Goal: Communication & Community: Share content

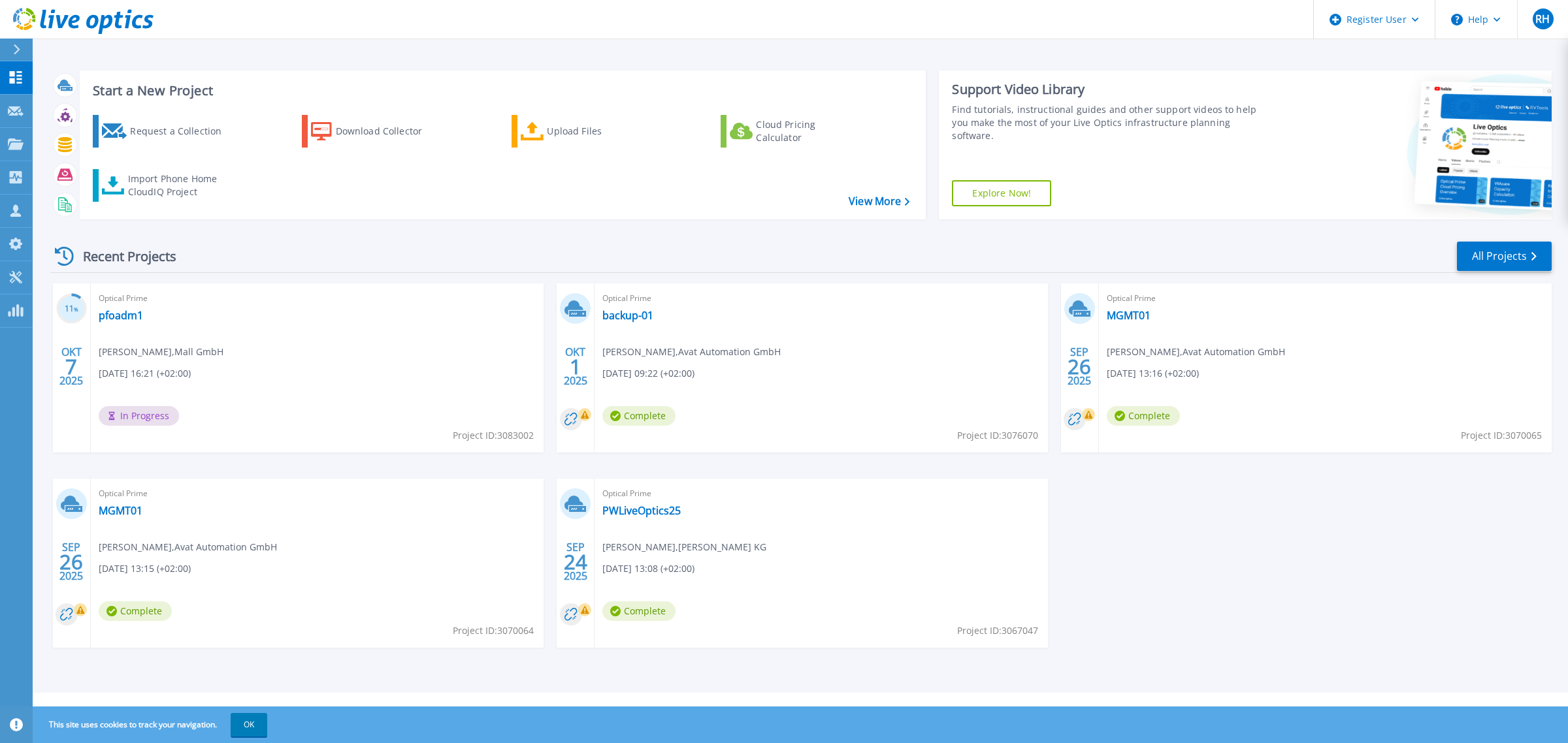
click at [1244, 545] on div "11 % OKT 7 2025 Optical Prime pfoadm1 Stephan Bollin , Mall GmbH 10/07/2025, 16…" at bounding box center [795, 478] width 1512 height 391
click at [632, 312] on link "backup-01" at bounding box center [628, 315] width 51 height 13
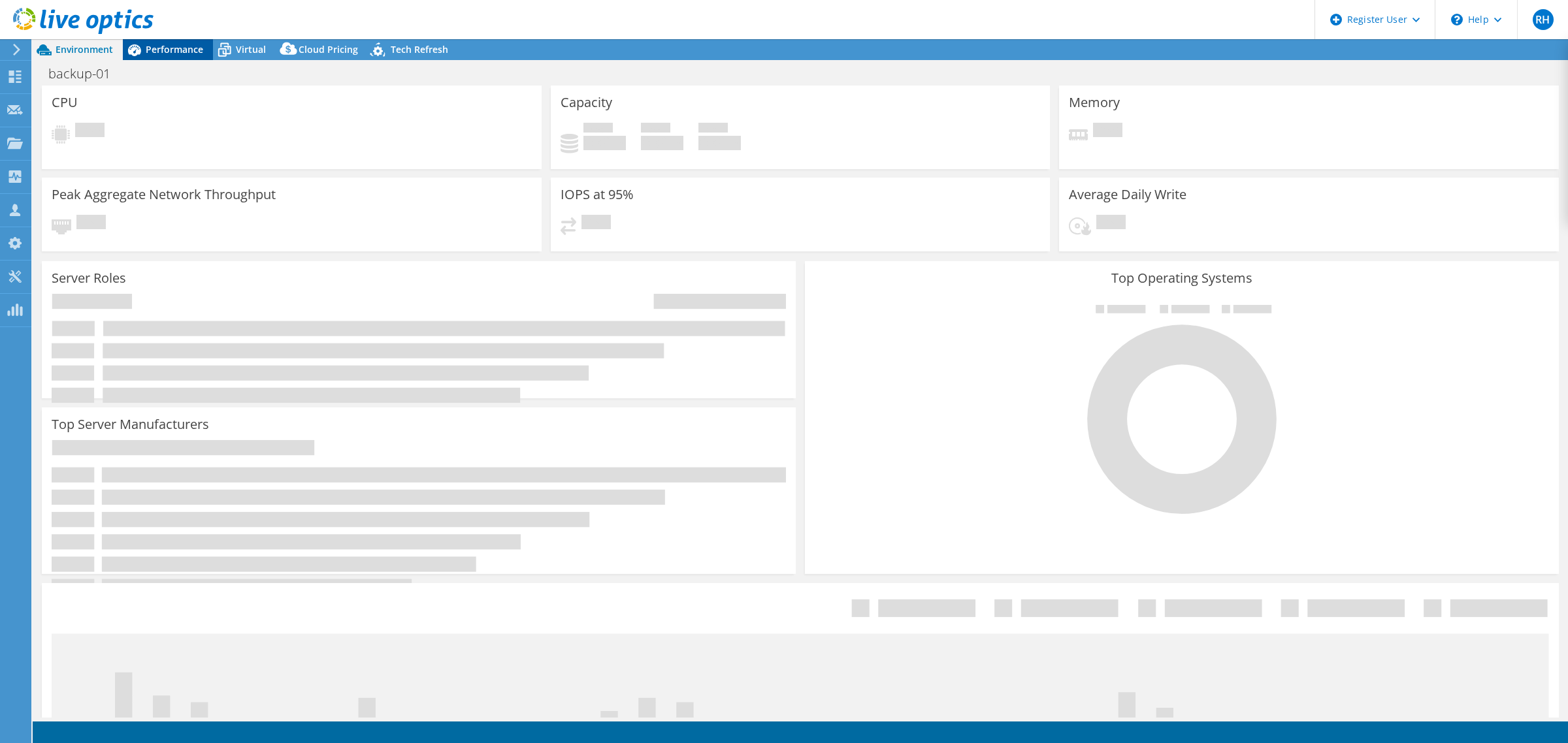
select select "USD"
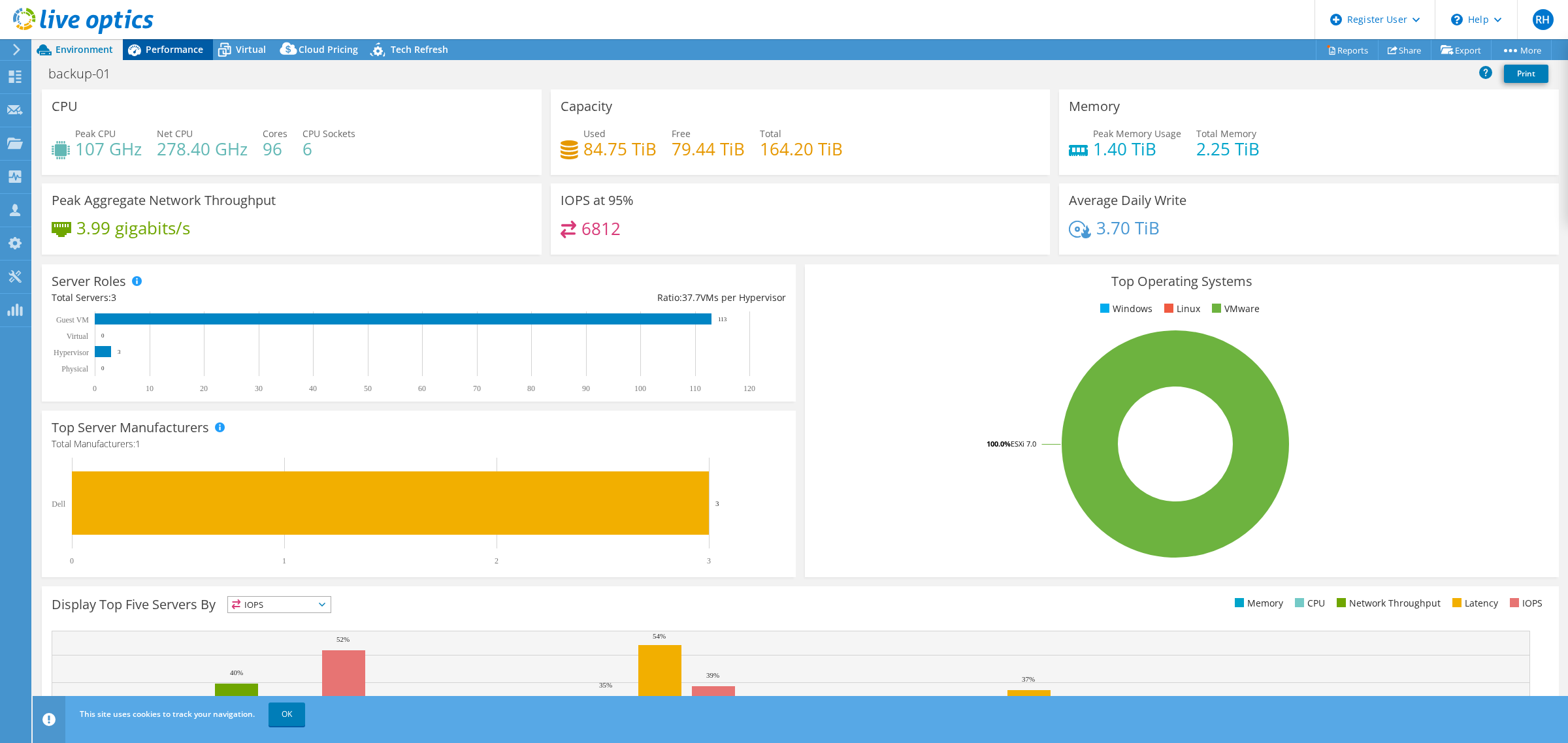
click at [167, 48] on span "Performance" at bounding box center [174, 49] width 58 height 12
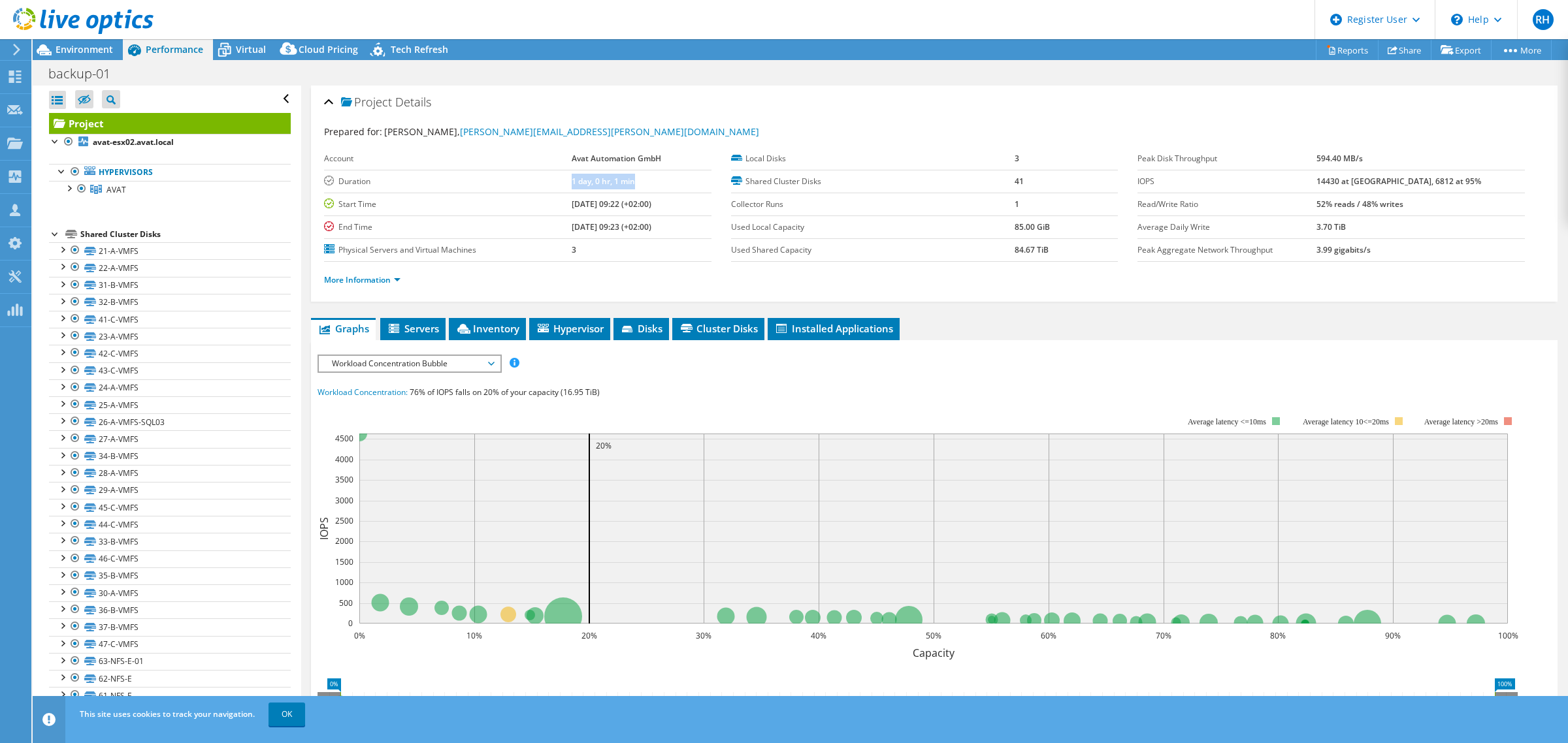
drag, startPoint x: 637, startPoint y: 184, endPoint x: 545, endPoint y: 181, distance: 92.0
click at [545, 181] on tr "Duration 1 day, 0 hr, 1 min" at bounding box center [518, 181] width 387 height 23
click at [545, 181] on label "Duration" at bounding box center [448, 181] width 248 height 13
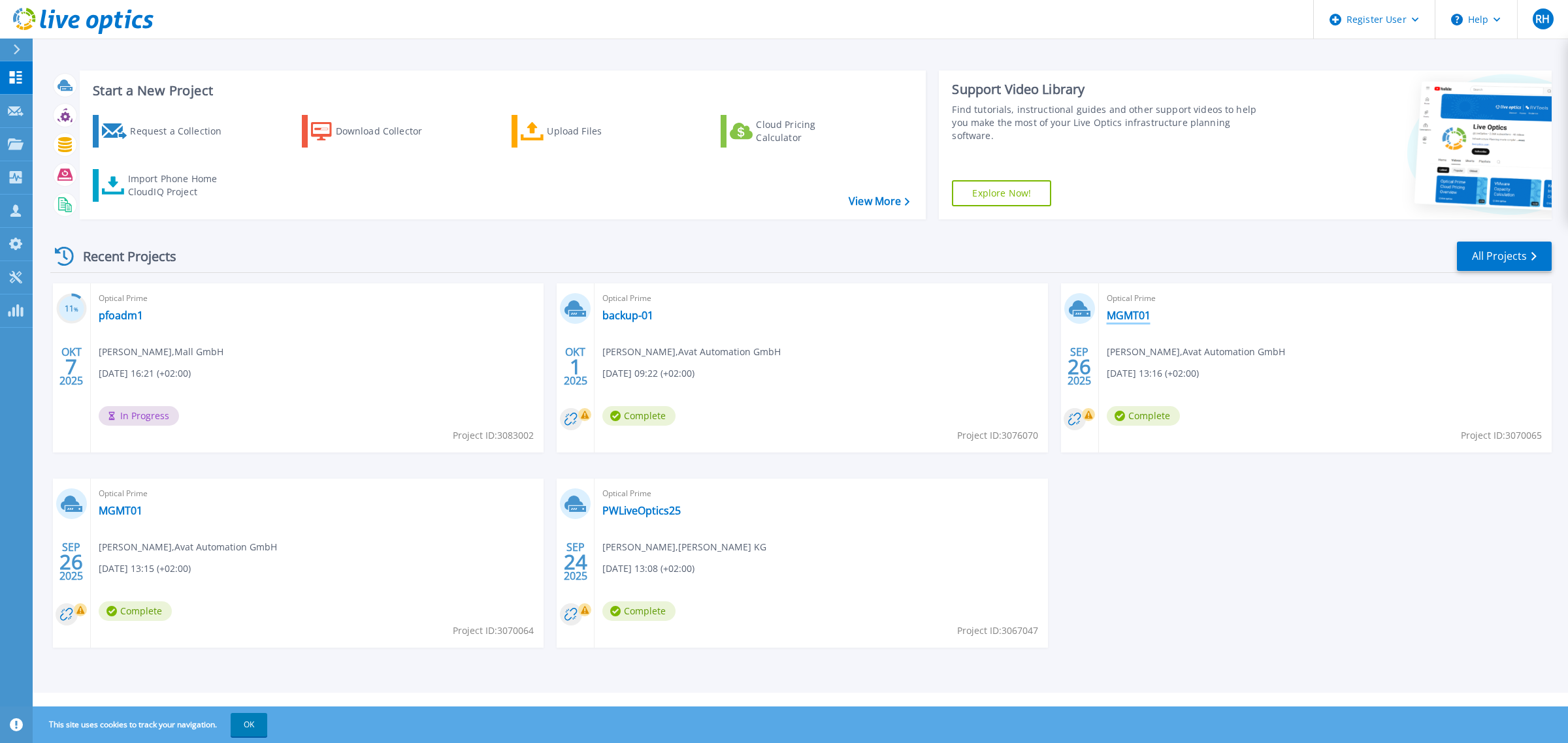
click at [1136, 313] on link "MGMT01" at bounding box center [1128, 315] width 43 height 13
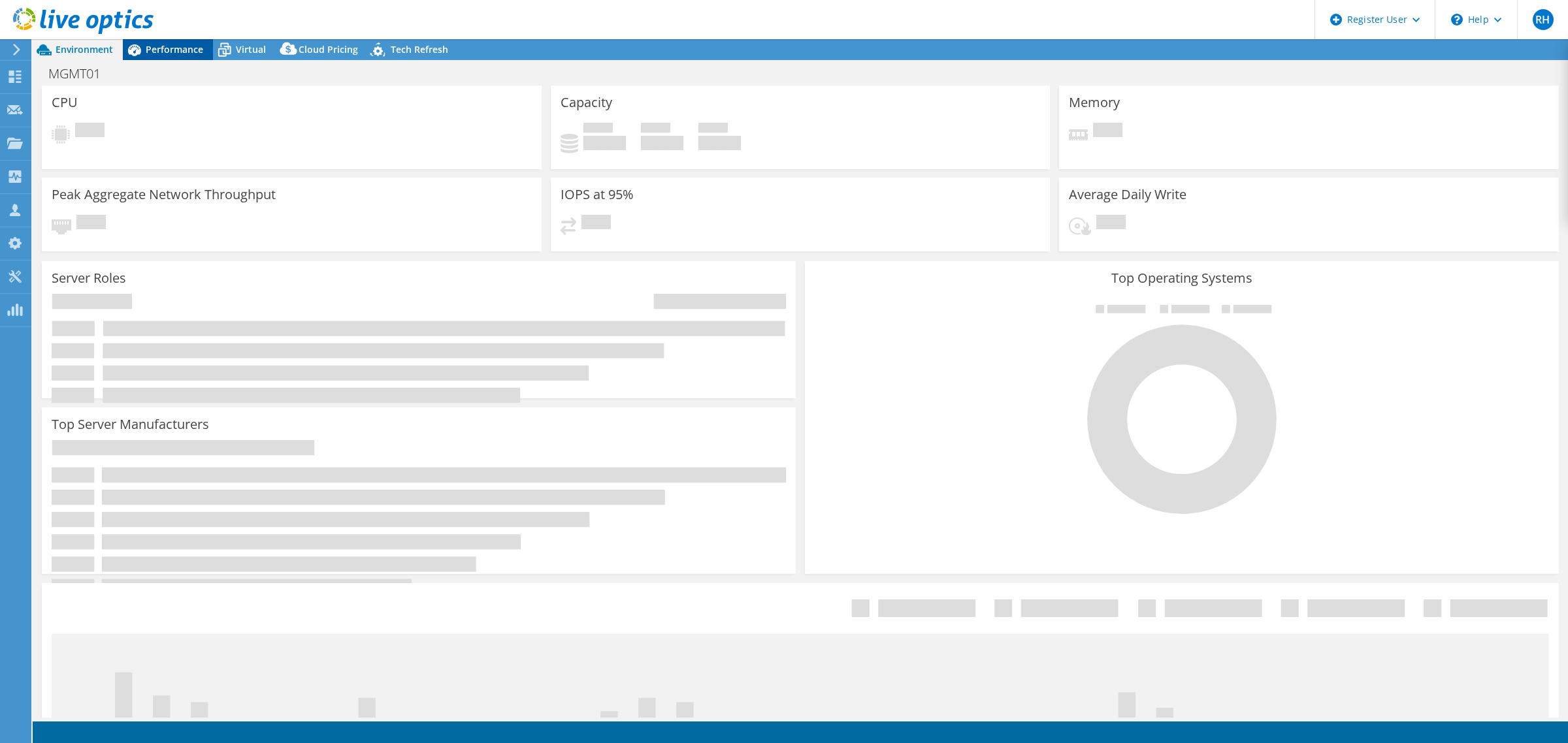
select select "USD"
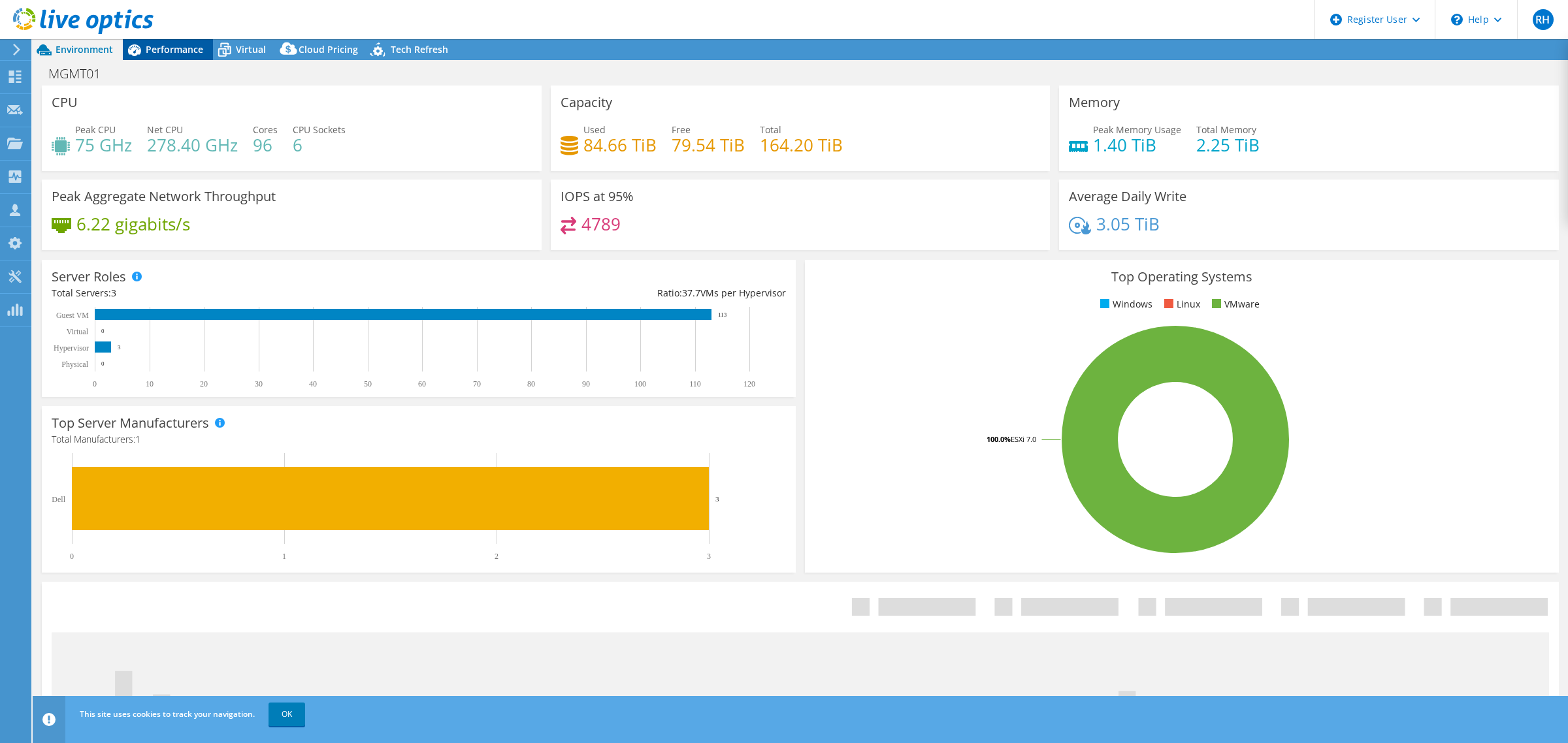
click at [191, 48] on span "Performance" at bounding box center [174, 49] width 58 height 12
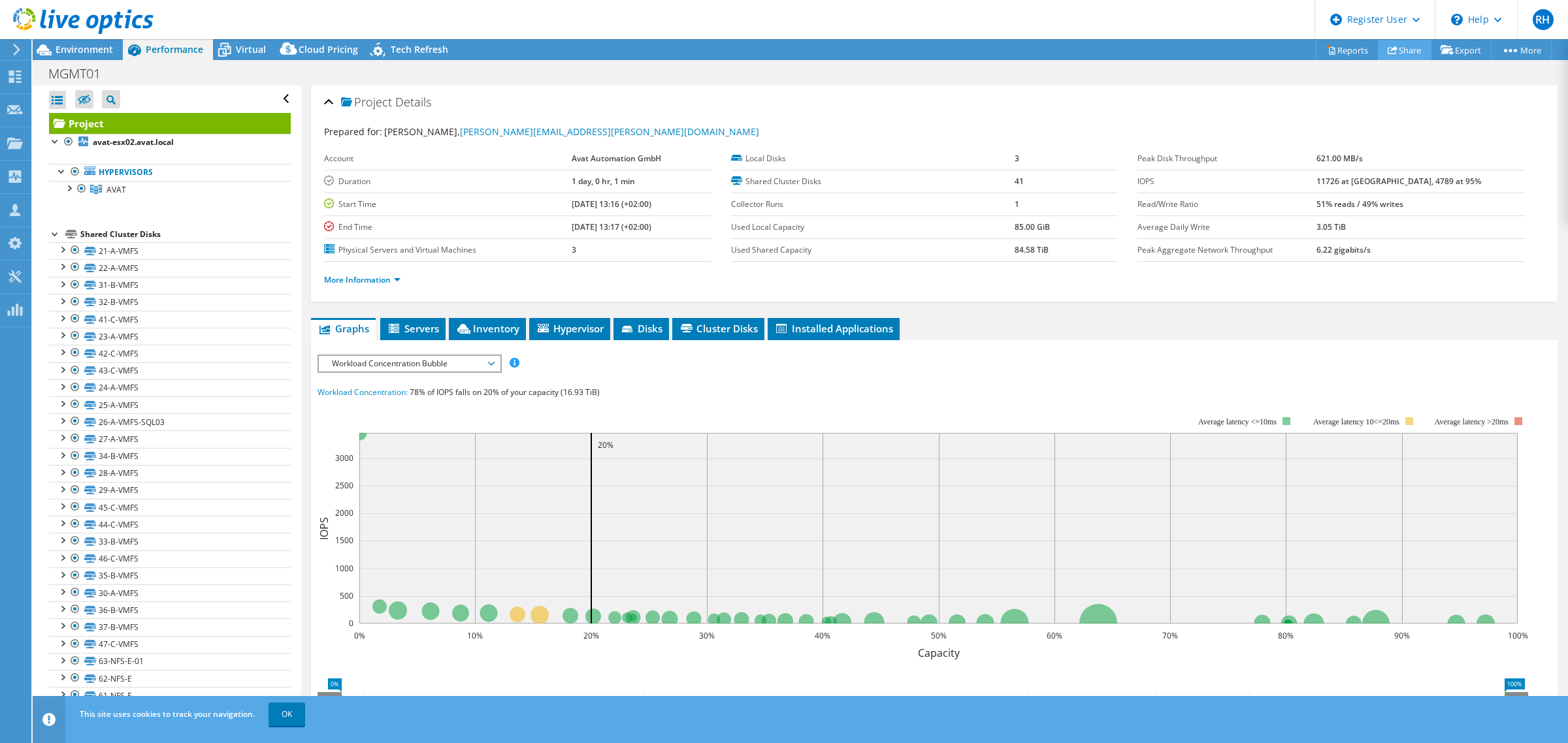
click at [1393, 51] on link "Share" at bounding box center [1404, 50] width 53 height 20
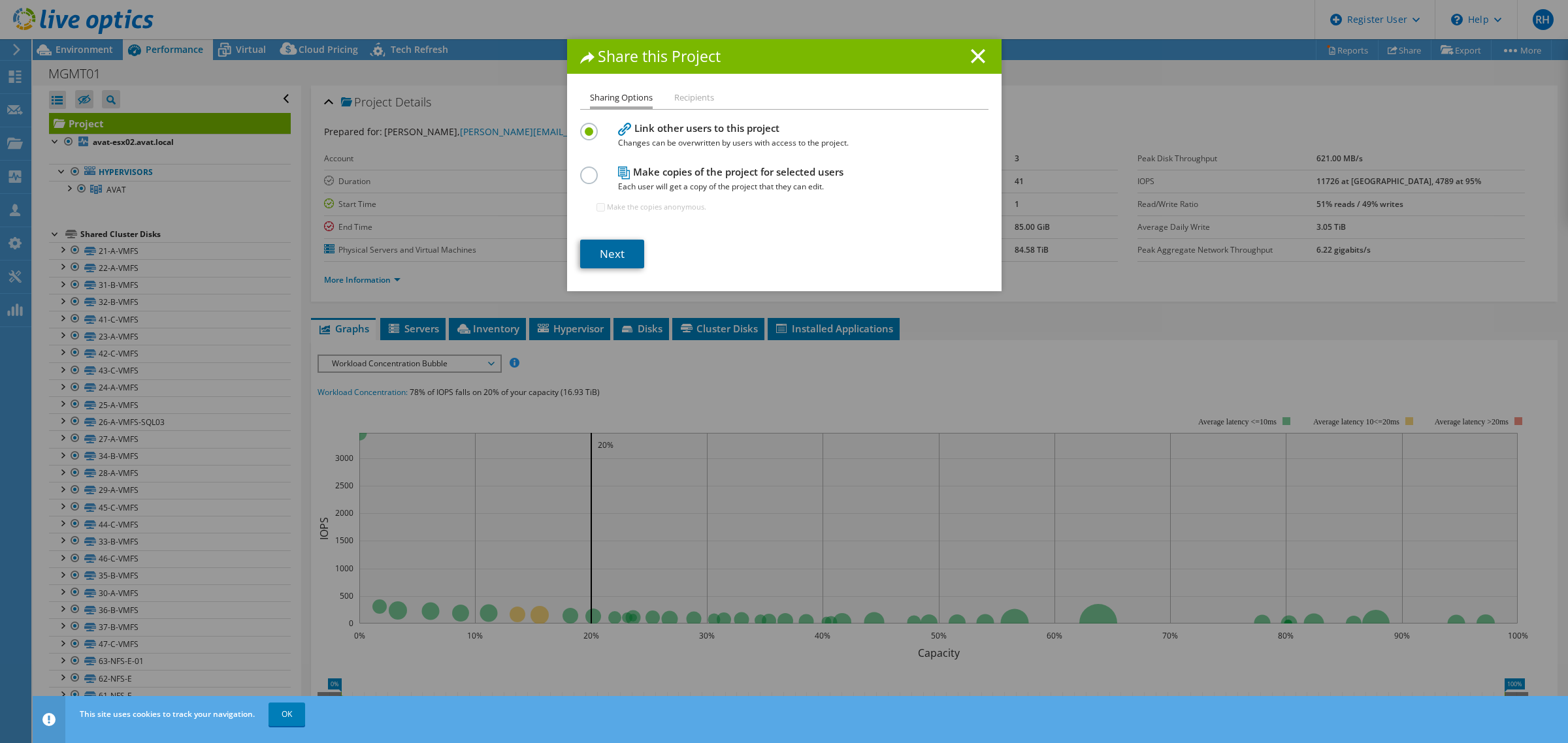
click at [602, 255] on link "Next" at bounding box center [612, 254] width 64 height 28
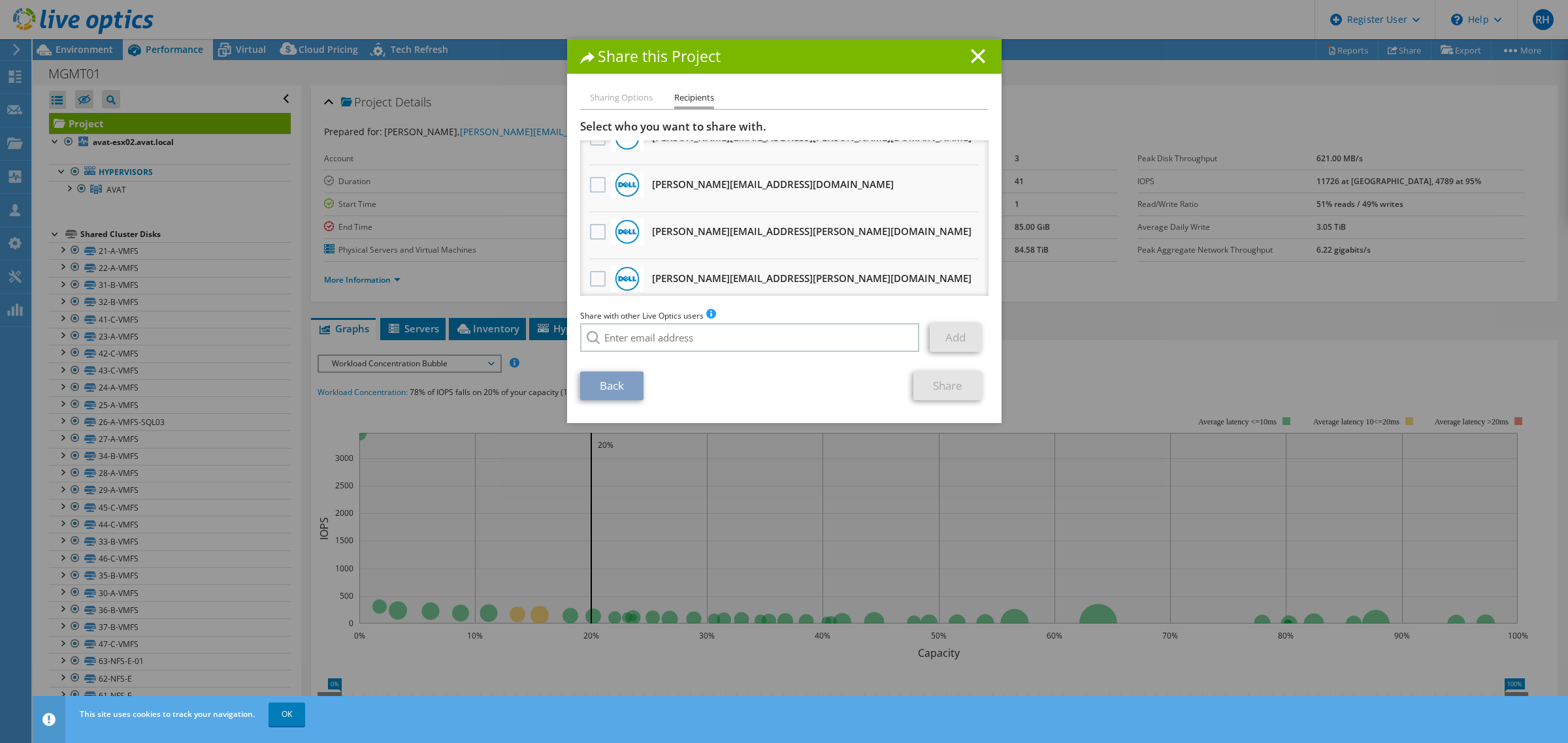
scroll to position [245, 0]
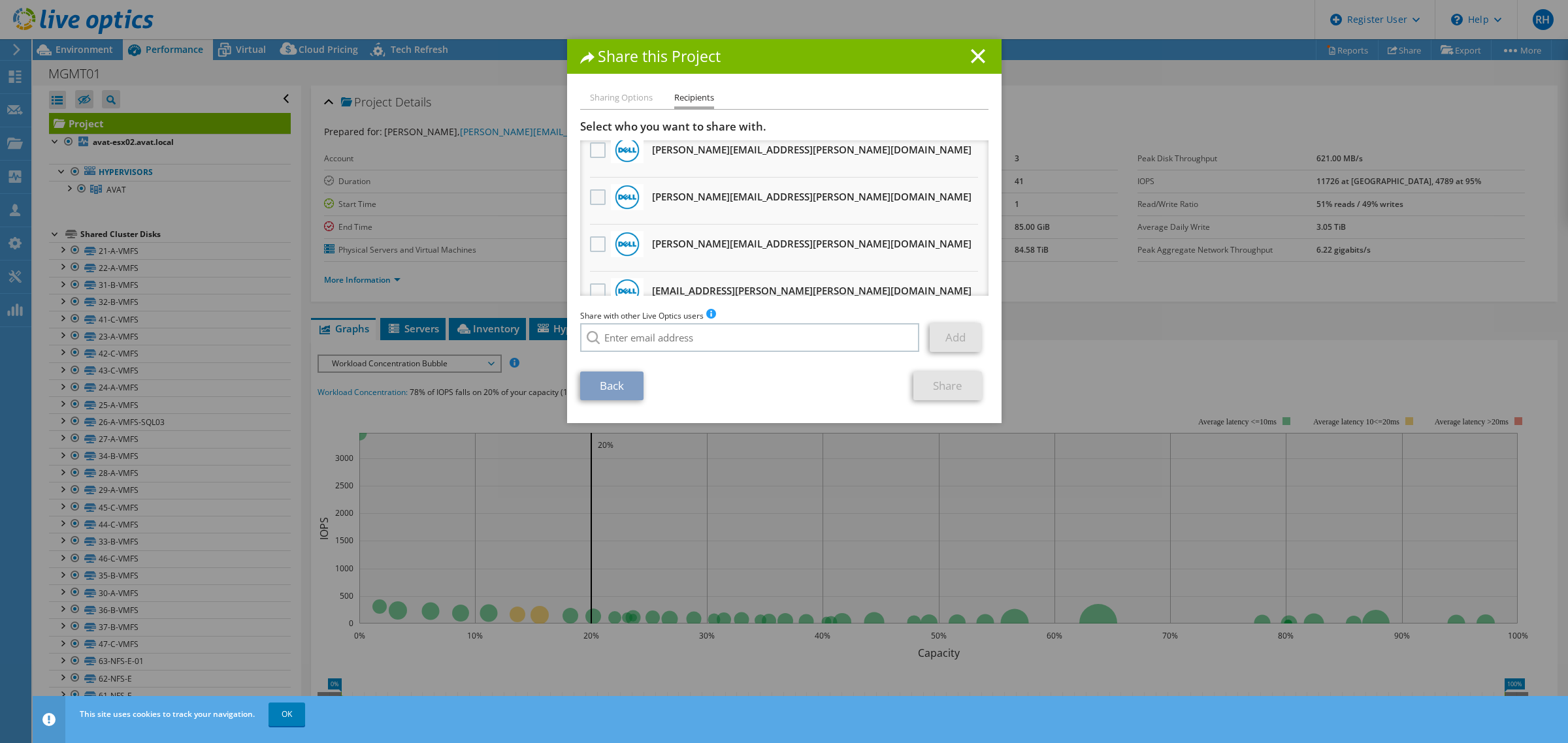
click at [590, 193] on label at bounding box center [600, 197] width 19 height 16
click at [0, 0] on input "checkbox" at bounding box center [0, 0] width 0 height 0
click at [941, 392] on link "Share" at bounding box center [948, 386] width 68 height 28
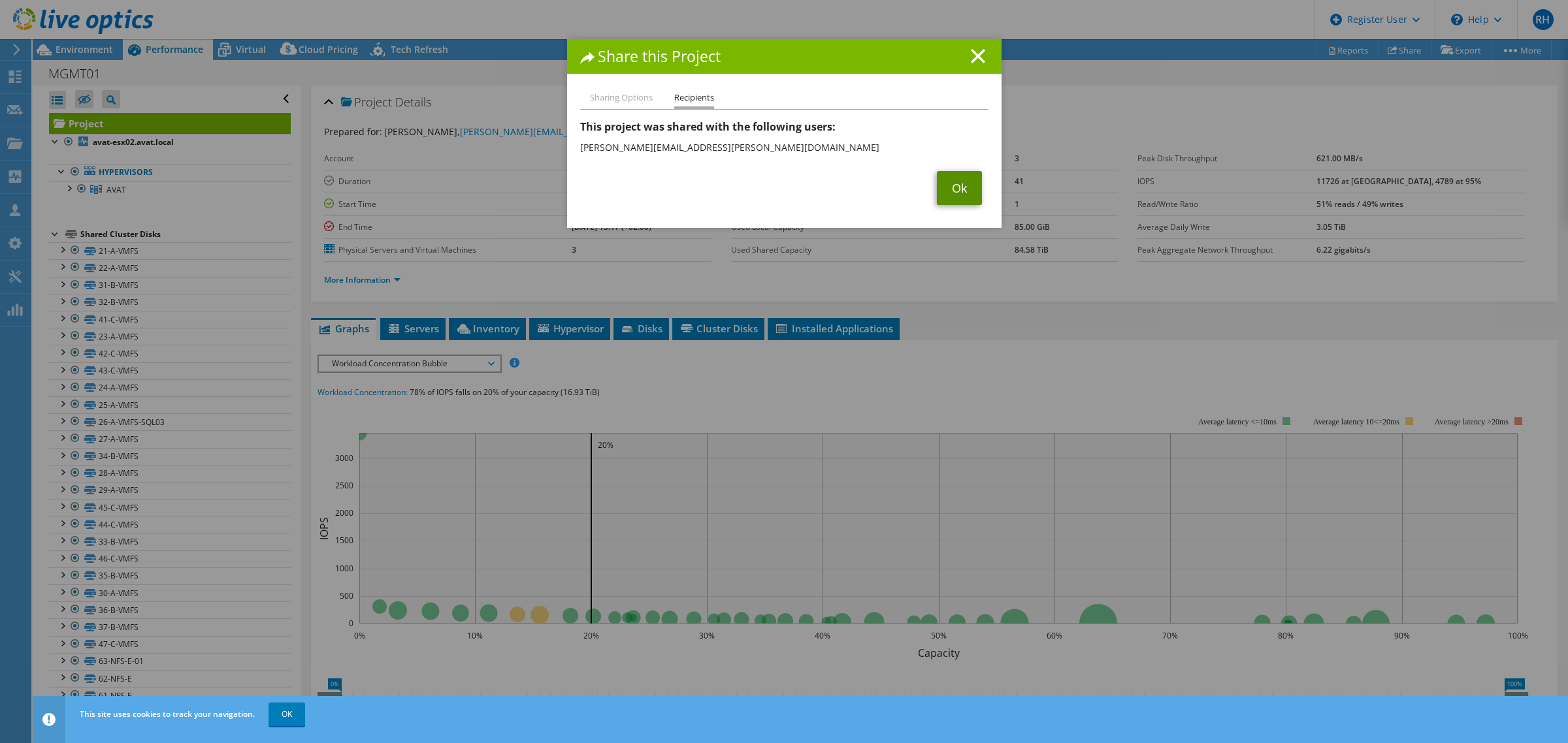
click at [962, 181] on link "Ok" at bounding box center [959, 188] width 45 height 34
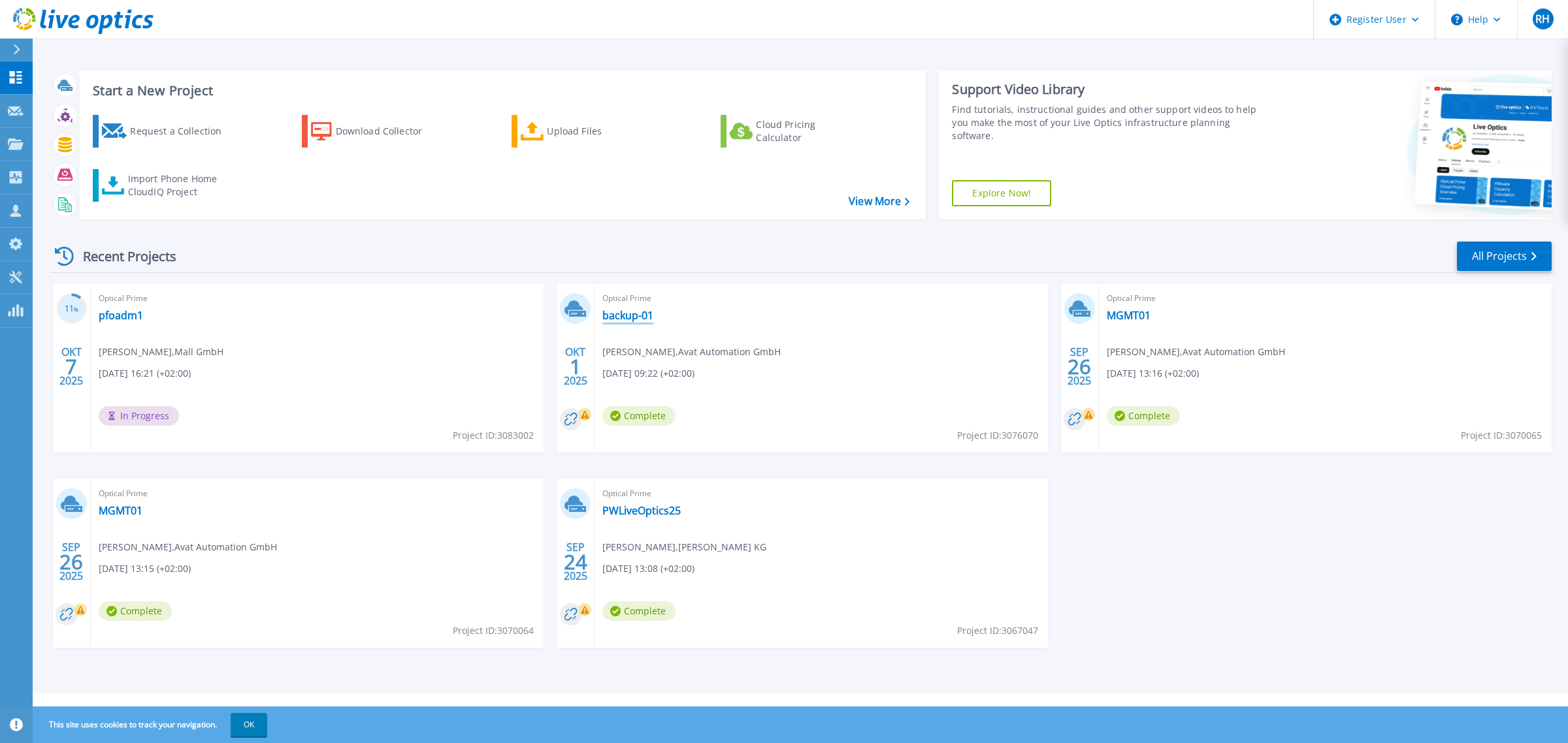
click at [627, 314] on link "backup-01" at bounding box center [628, 315] width 51 height 13
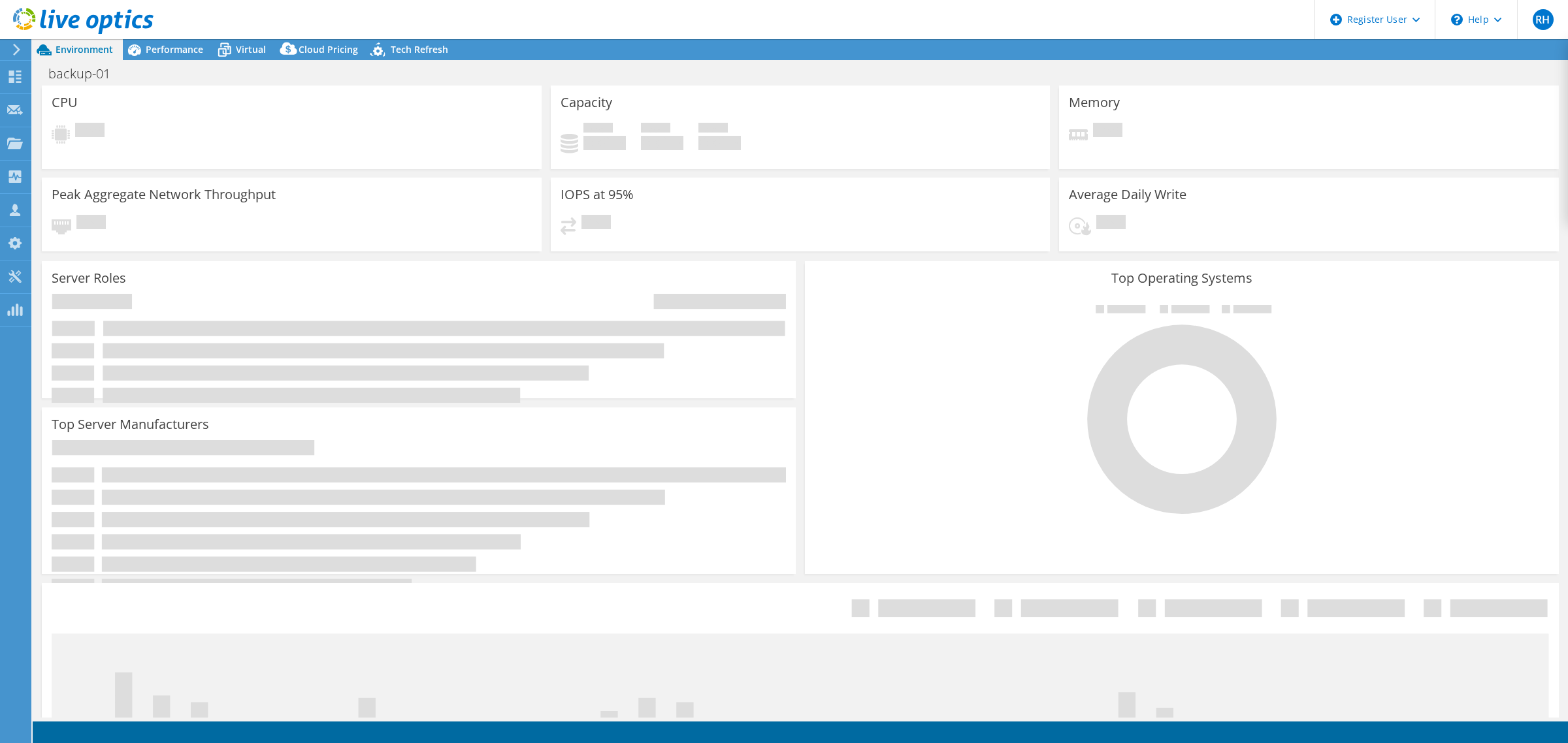
select select "USD"
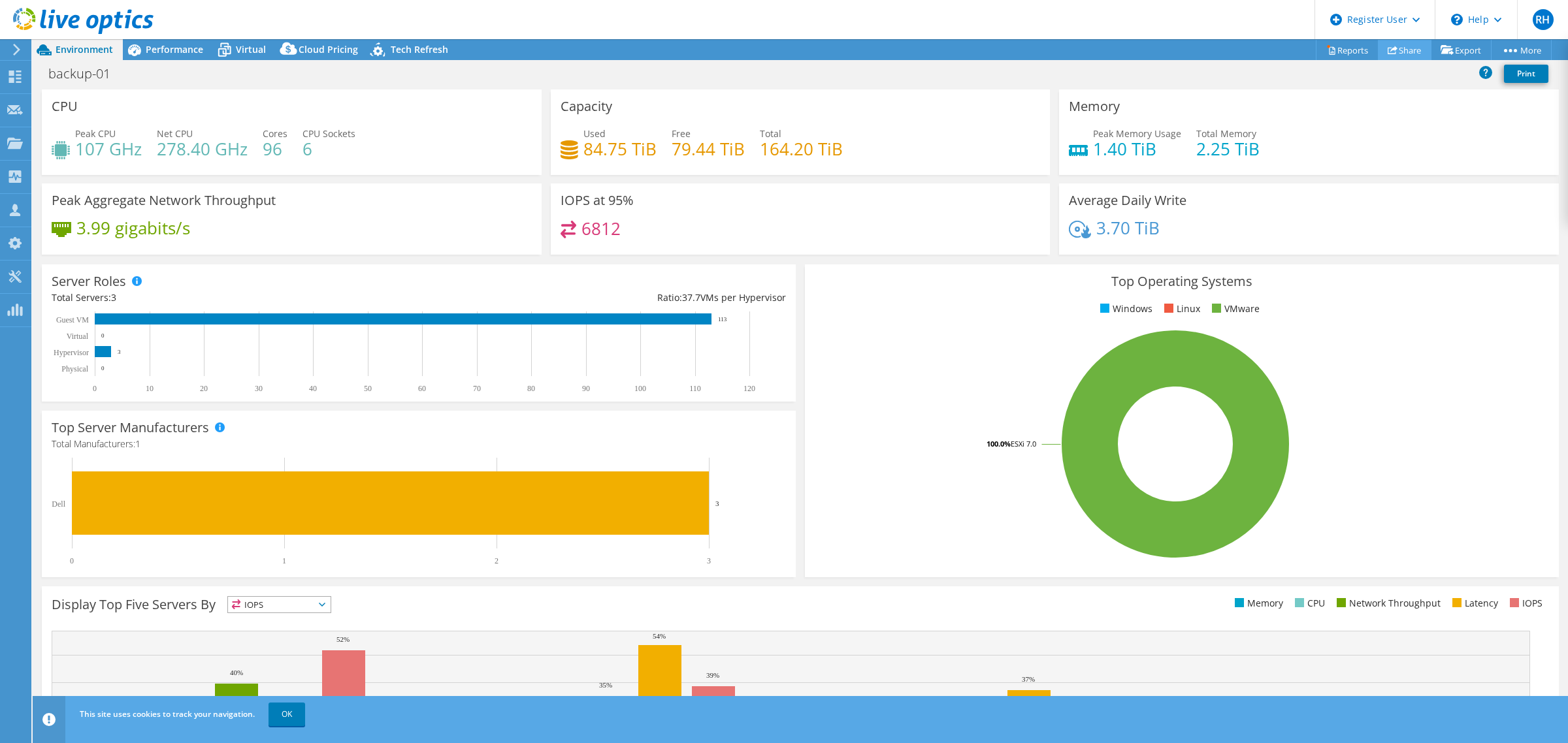
click at [1390, 50] on link "Share" at bounding box center [1404, 50] width 53 height 20
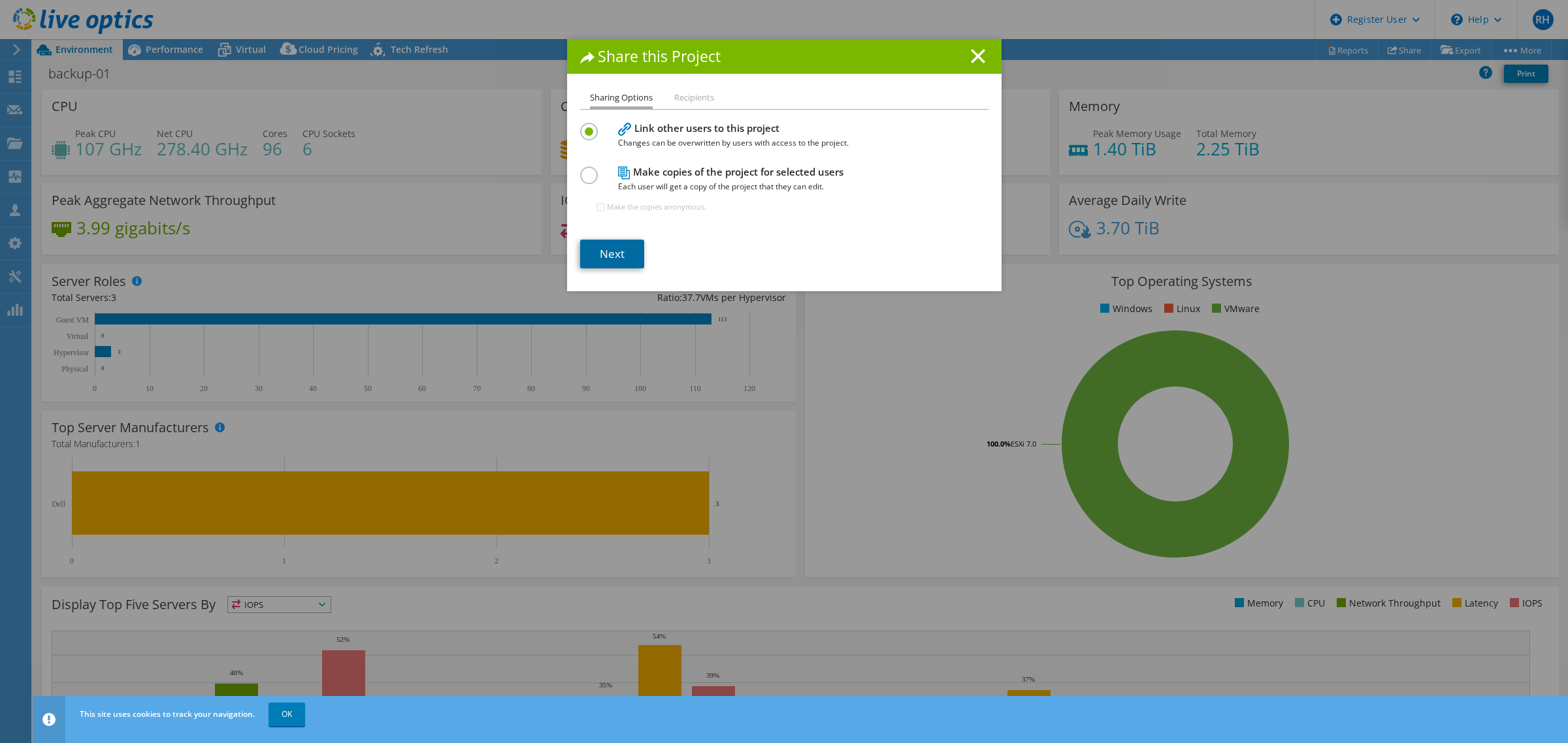
click at [622, 265] on link "Next" at bounding box center [612, 254] width 64 height 28
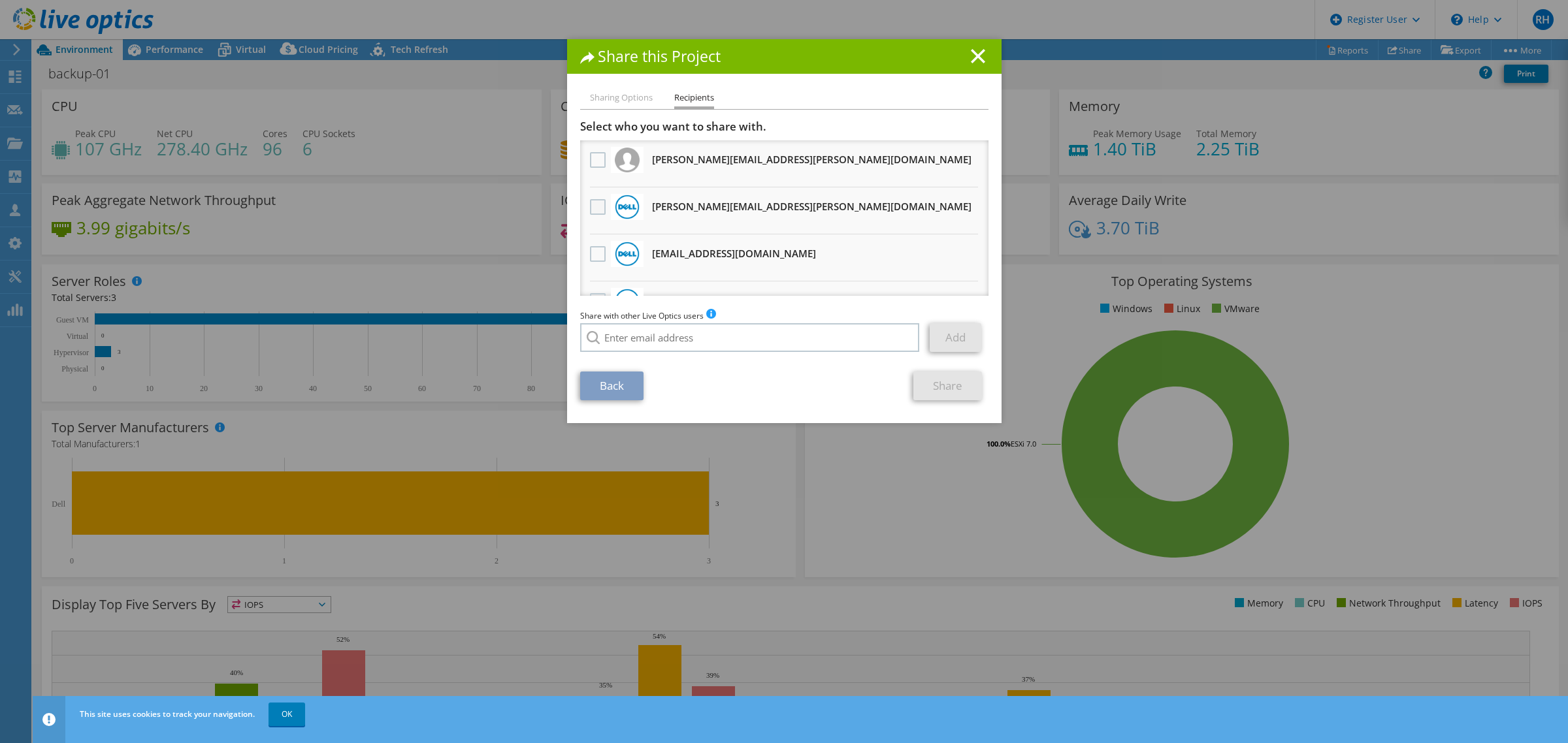
click at [598, 202] on label at bounding box center [600, 207] width 19 height 16
click at [0, 0] on input "checkbox" at bounding box center [0, 0] width 0 height 0
click at [952, 389] on link "Share" at bounding box center [948, 386] width 68 height 28
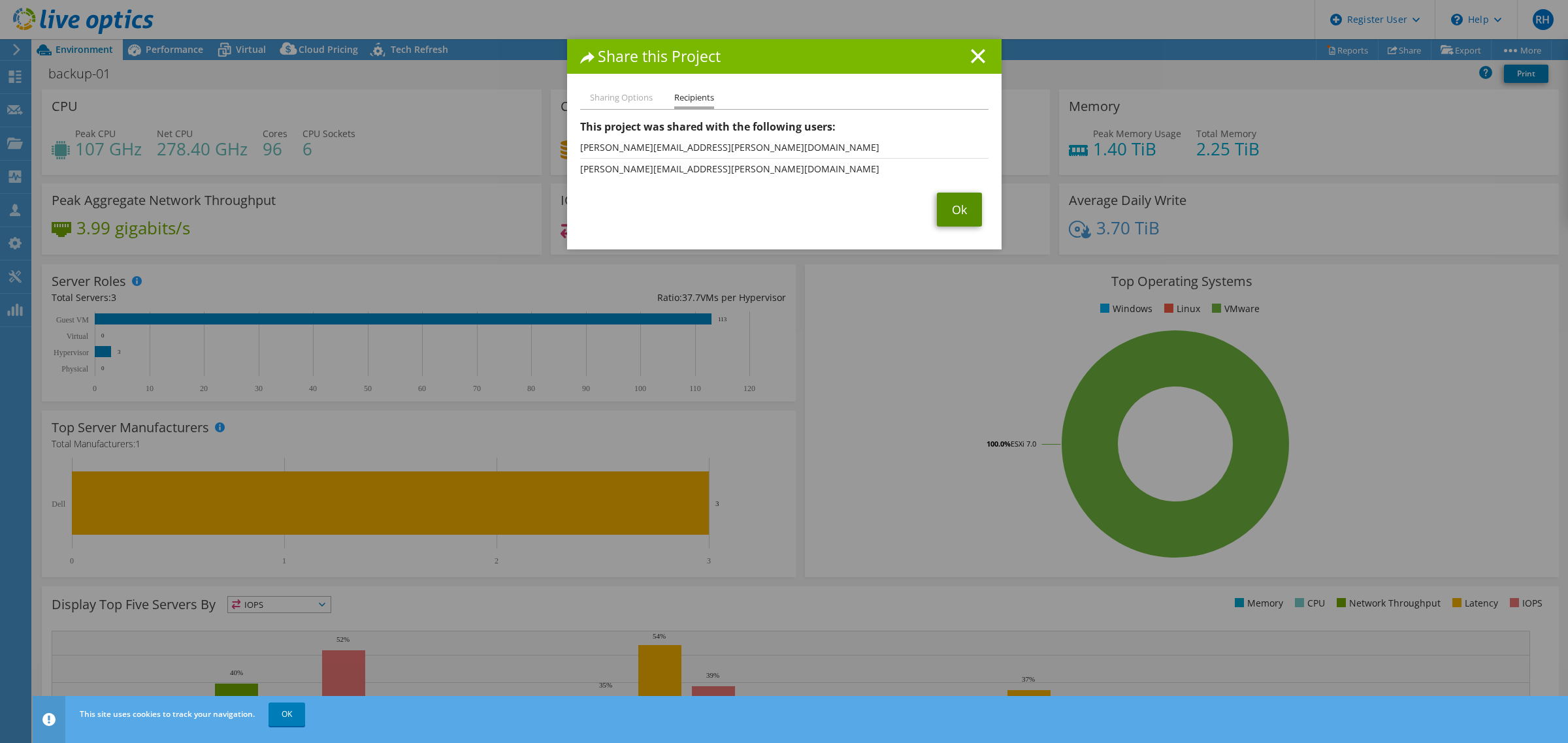
click at [944, 212] on link "Ok" at bounding box center [959, 210] width 45 height 34
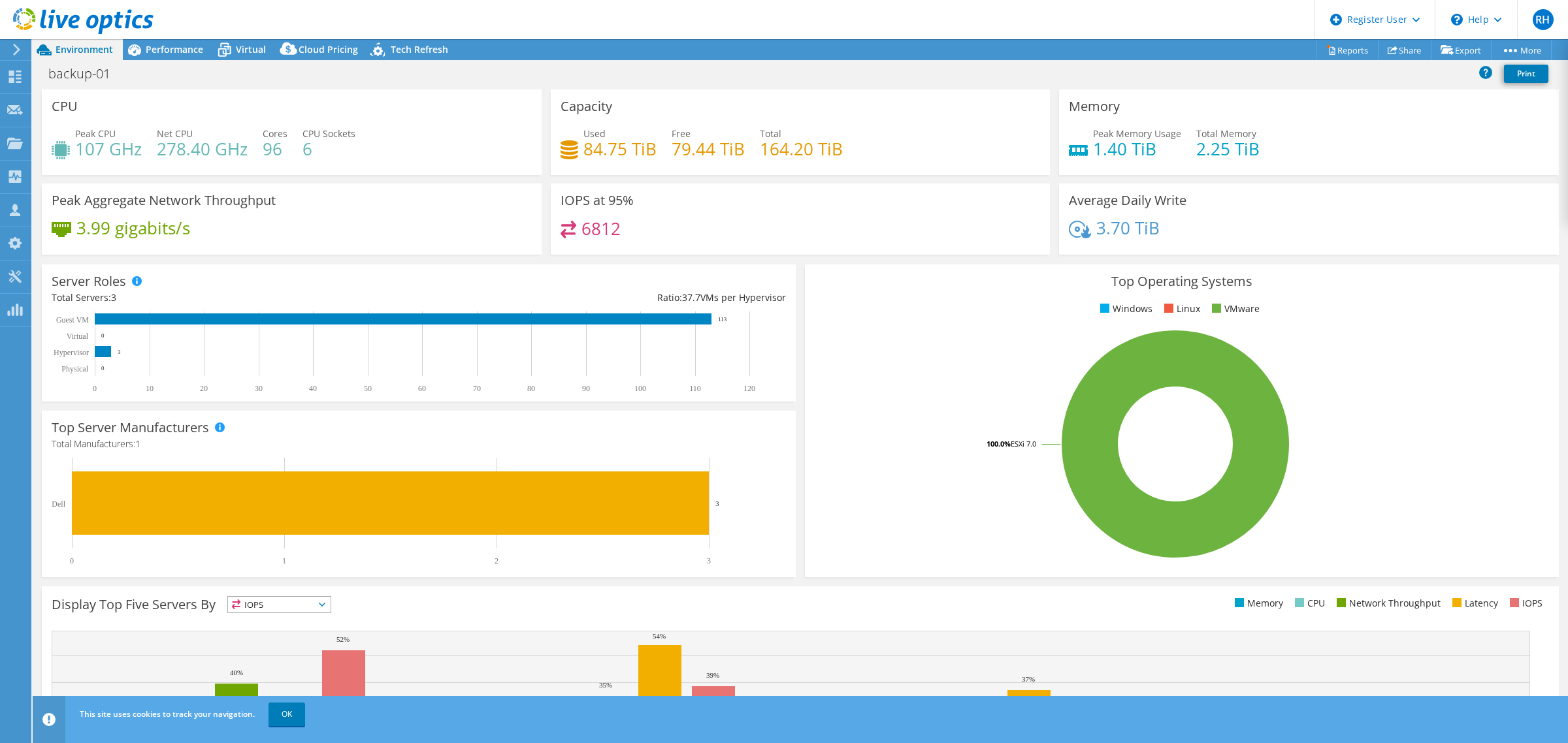
click at [802, 263] on div "Top Operating Systems Windows Linux VMware 100.0% ESXi 7.0" at bounding box center [1182, 421] width 763 height 322
